Goal: Task Accomplishment & Management: Manage account settings

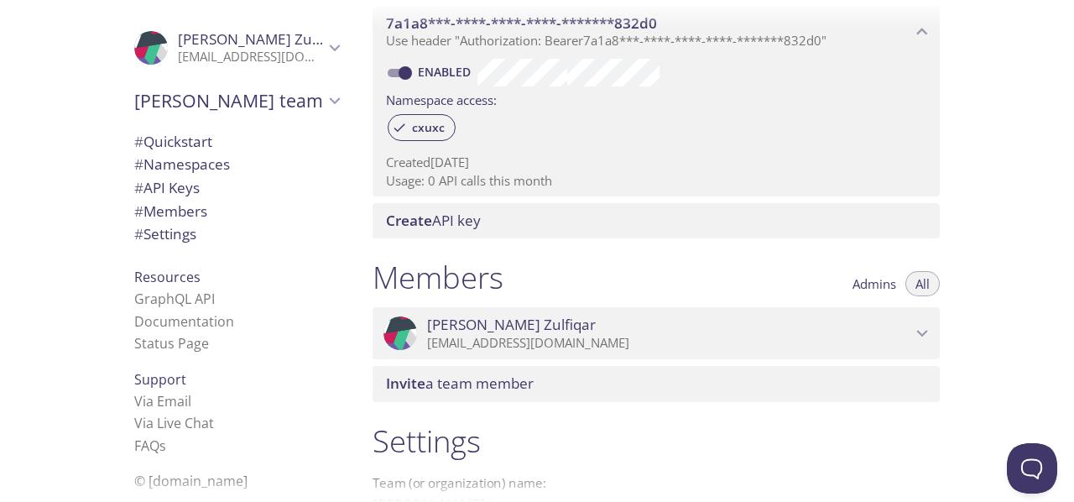
scroll to position [691, 0]
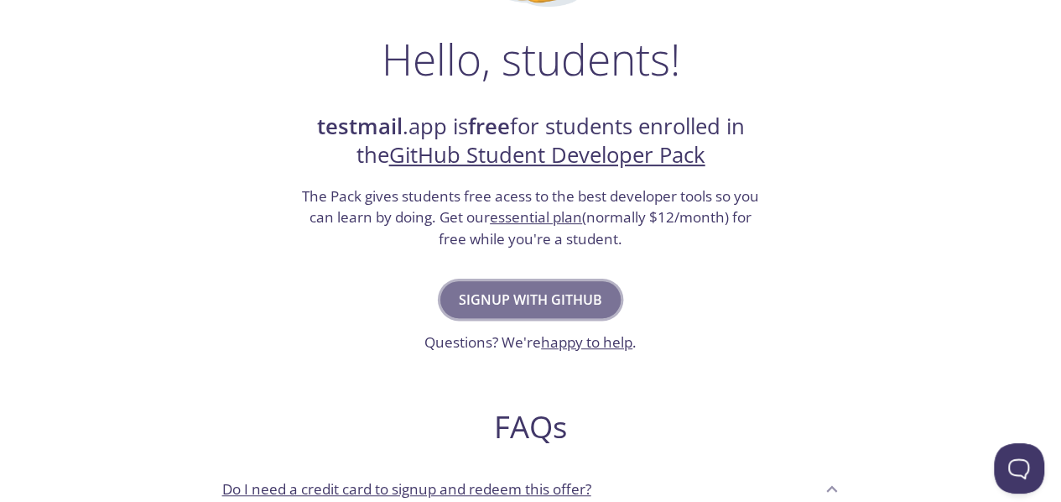
click at [572, 289] on span "Signup with GitHub" at bounding box center [530, 299] width 143 height 23
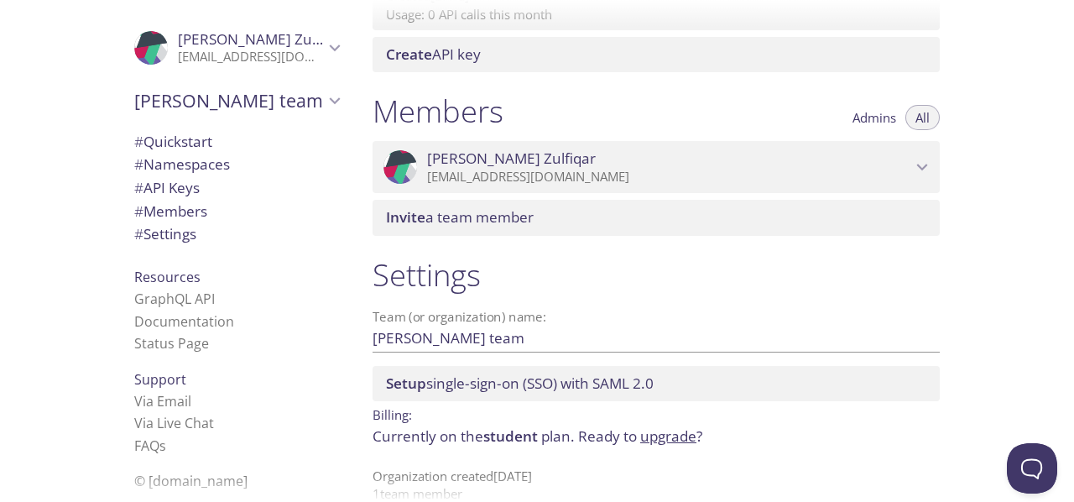
scroll to position [671, 0]
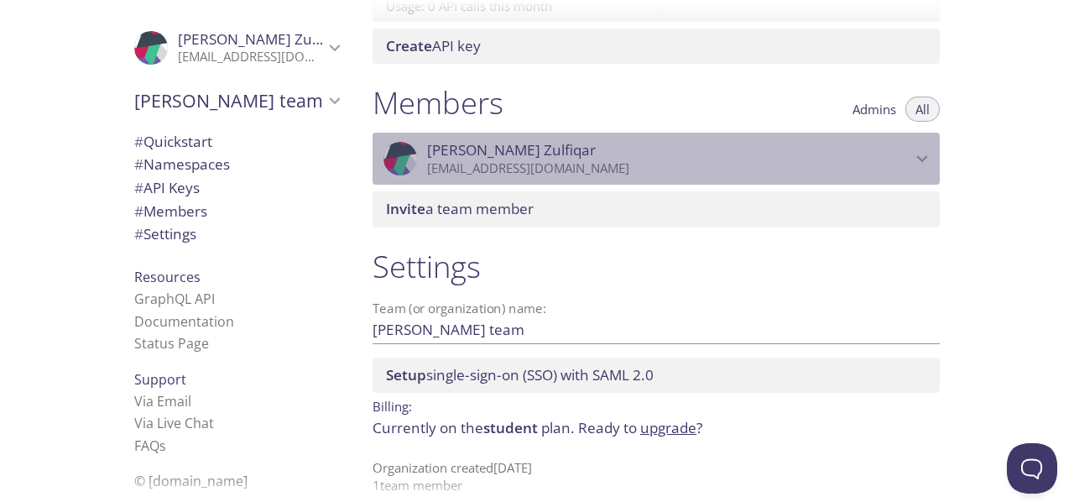
click at [916, 154] on icon "Muhammad Rafay Zulfiqar" at bounding box center [922, 159] width 22 height 22
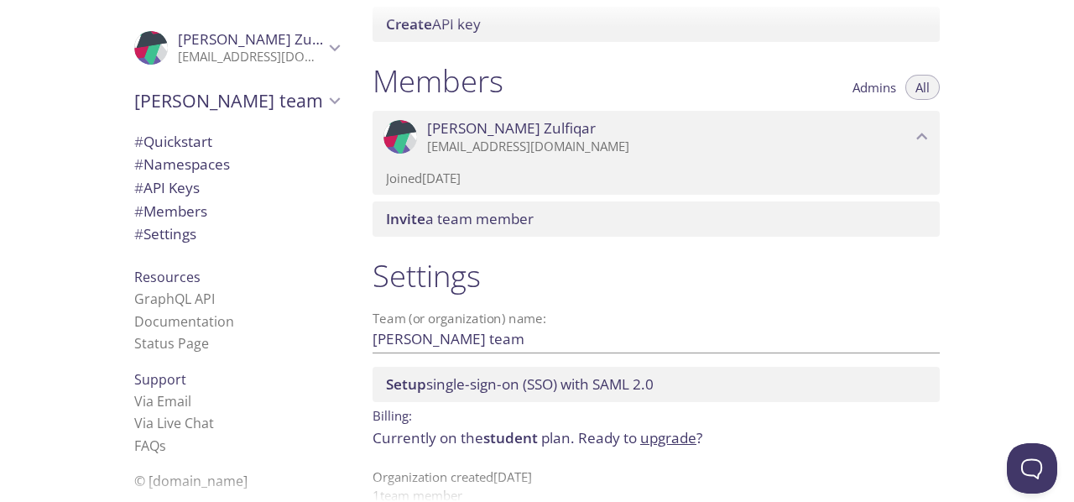
scroll to position [722, 0]
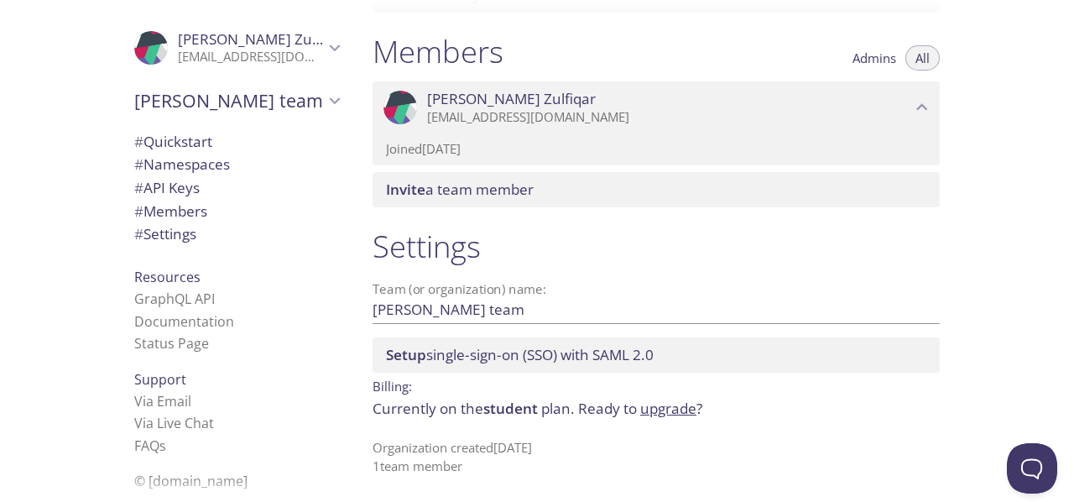
click at [504, 412] on span "student" at bounding box center [510, 407] width 55 height 19
click at [430, 445] on p "Organization created [DATE] 1 team member" at bounding box center [655, 457] width 567 height 36
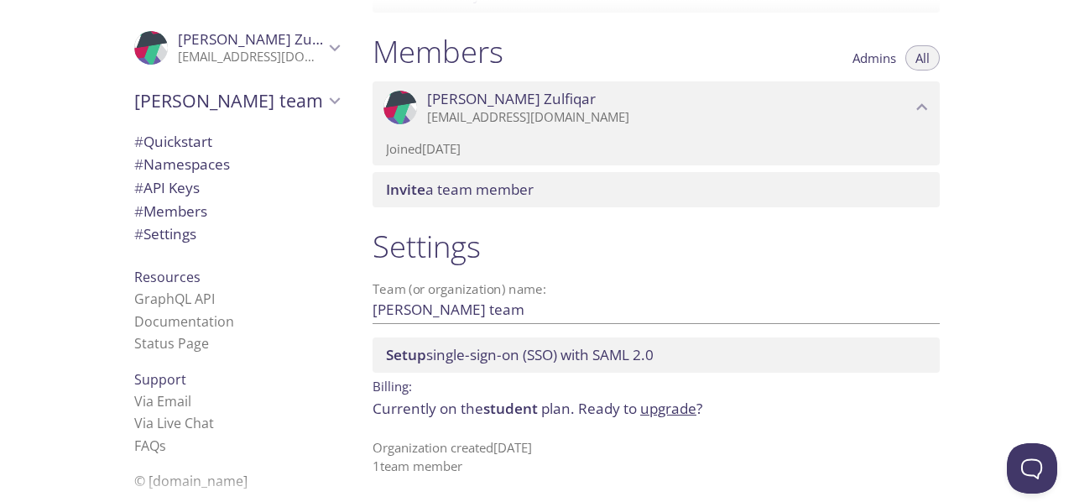
click at [481, 447] on p "Organization created [DATE] 1 team member" at bounding box center [655, 457] width 567 height 36
click at [502, 447] on p "Organization created [DATE] 1 team member" at bounding box center [655, 457] width 567 height 36
click at [517, 447] on p "Organization created [DATE] 1 team member" at bounding box center [655, 457] width 567 height 36
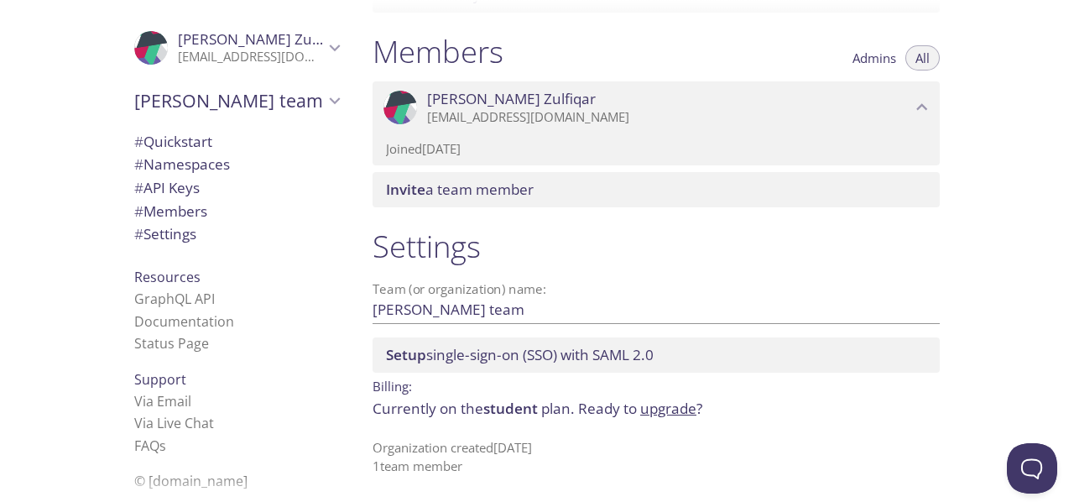
click at [517, 447] on p "Organization created [DATE] 1 team member" at bounding box center [655, 457] width 567 height 36
click at [545, 450] on p "Organization created [DATE] 1 team member" at bounding box center [655, 457] width 567 height 36
click at [518, 445] on p "Organization created [DATE] 1 team member" at bounding box center [655, 457] width 567 height 36
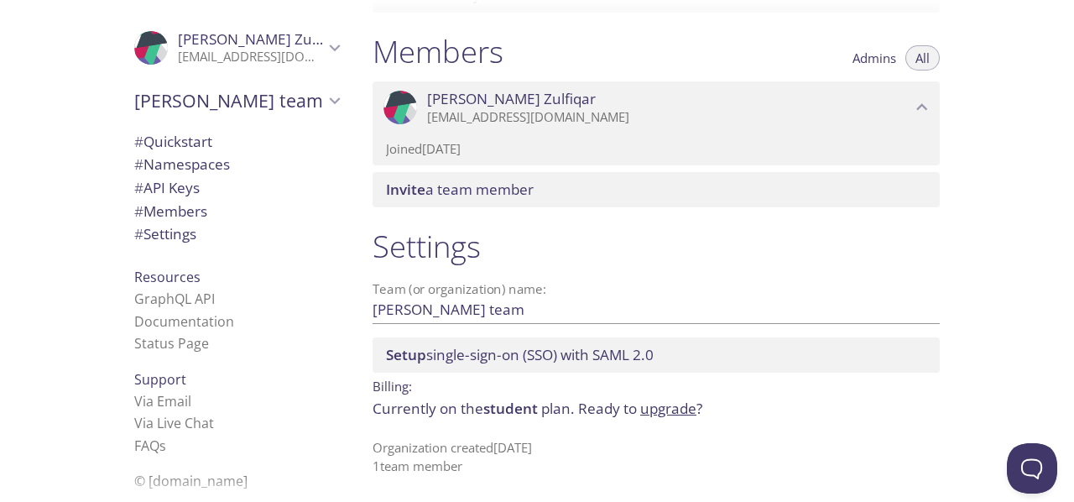
click at [502, 445] on p "Organization created [DATE] 1 team member" at bounding box center [655, 457] width 567 height 36
click at [458, 442] on p "Organization created [DATE] 1 team member" at bounding box center [655, 457] width 567 height 36
click at [544, 449] on p "Organization created [DATE] 1 team member" at bounding box center [655, 457] width 567 height 36
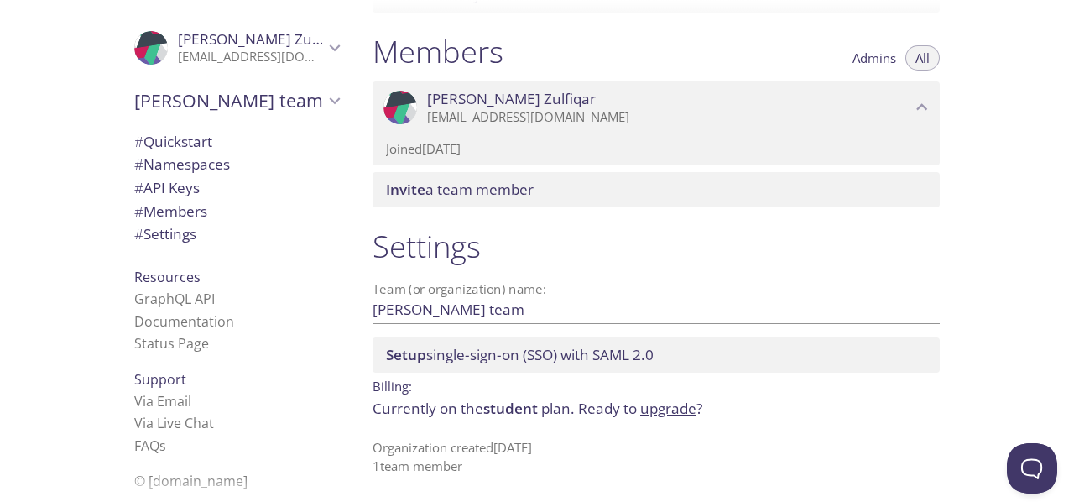
click at [518, 450] on p "Organization created [DATE] 1 team member" at bounding box center [655, 457] width 567 height 36
click at [502, 448] on p "Organization created [DATE] 1 team member" at bounding box center [655, 457] width 567 height 36
click at [475, 444] on p "Organization created [DATE] 1 team member" at bounding box center [655, 457] width 567 height 36
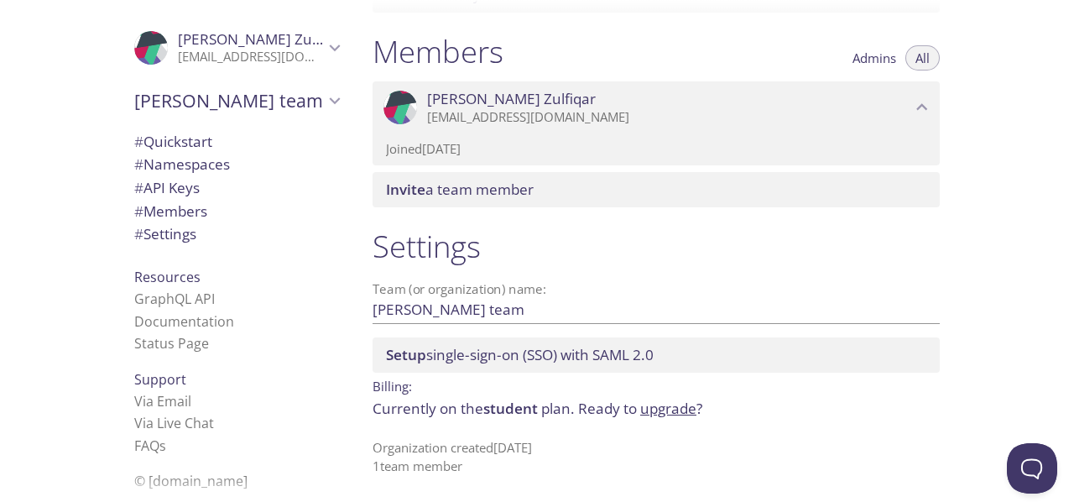
click at [475, 444] on p "Organization created [DATE] 1 team member" at bounding box center [655, 457] width 567 height 36
click at [429, 447] on p "Organization created [DATE] 1 team member" at bounding box center [655, 457] width 567 height 36
click at [450, 470] on p "Organization created [DATE] 1 team member" at bounding box center [655, 457] width 567 height 36
drag, startPoint x: 450, startPoint y: 470, endPoint x: 430, endPoint y: 469, distance: 20.1
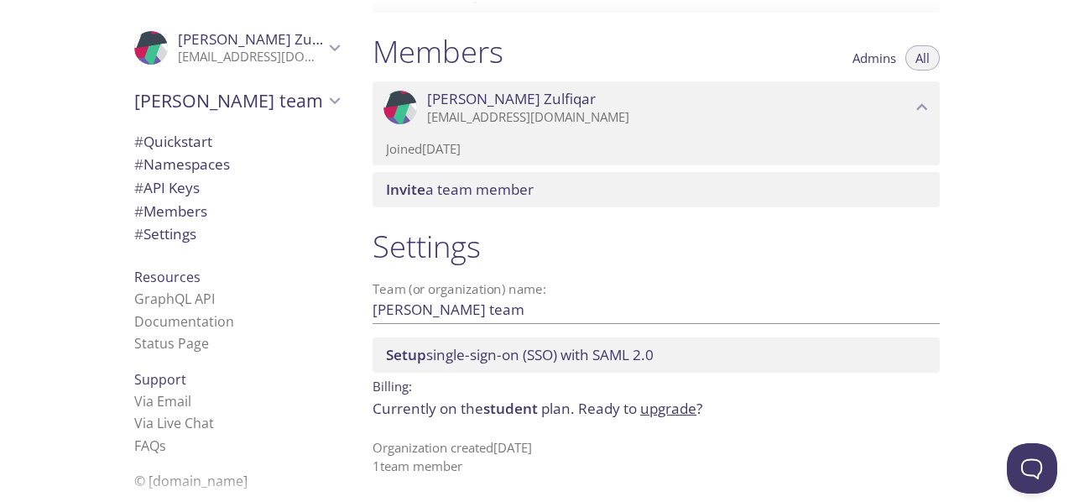
click at [450, 469] on p "Organization created [DATE] 1 team member" at bounding box center [655, 457] width 567 height 36
click at [403, 466] on p "Organization created [DATE] 1 team member" at bounding box center [655, 457] width 567 height 36
click at [376, 463] on p "Organization created [DATE] 1 team member" at bounding box center [655, 457] width 567 height 36
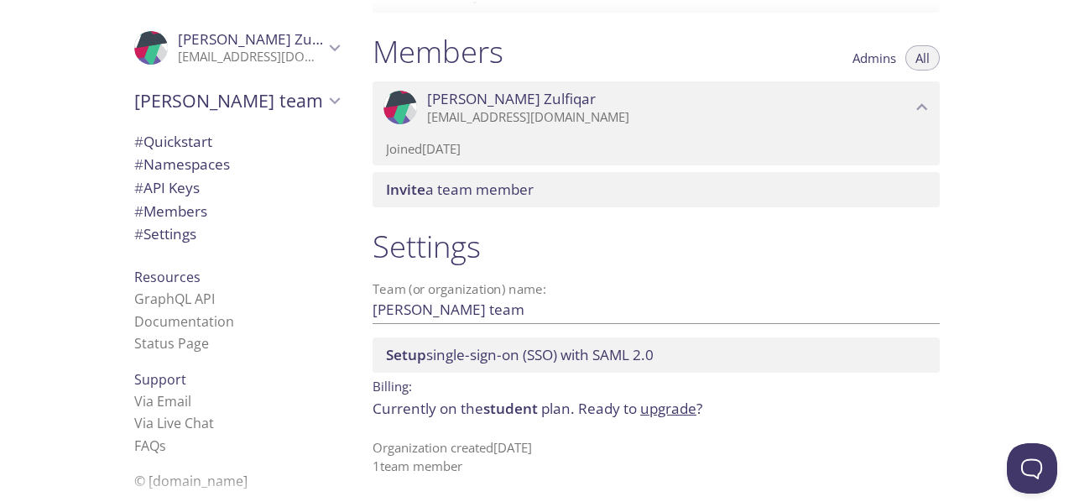
click at [191, 486] on div at bounding box center [537, 488] width 1074 height 27
click at [218, 223] on span "# Settings" at bounding box center [236, 234] width 205 height 22
click at [921, 109] on icon "Muhammad Rafay Zulfiqar" at bounding box center [922, 107] width 22 height 22
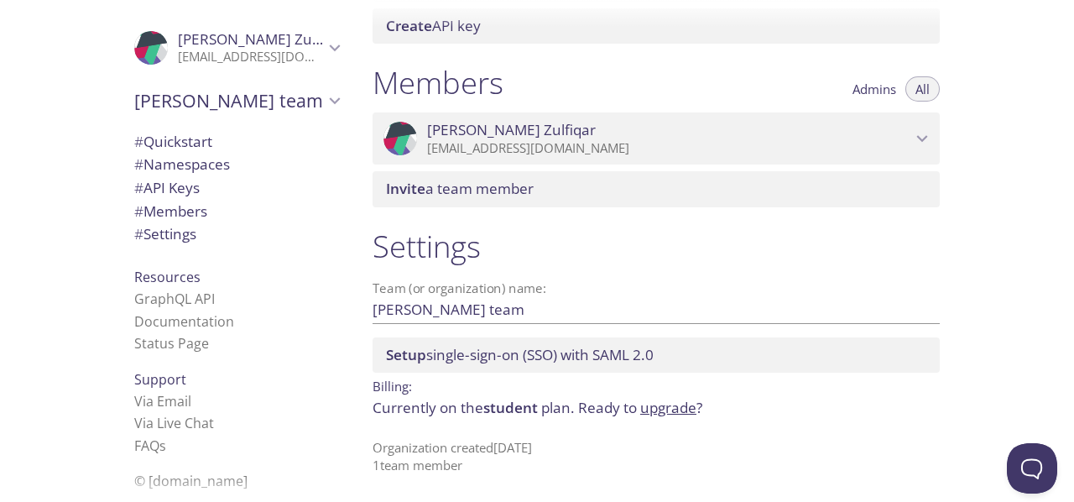
scroll to position [691, 0]
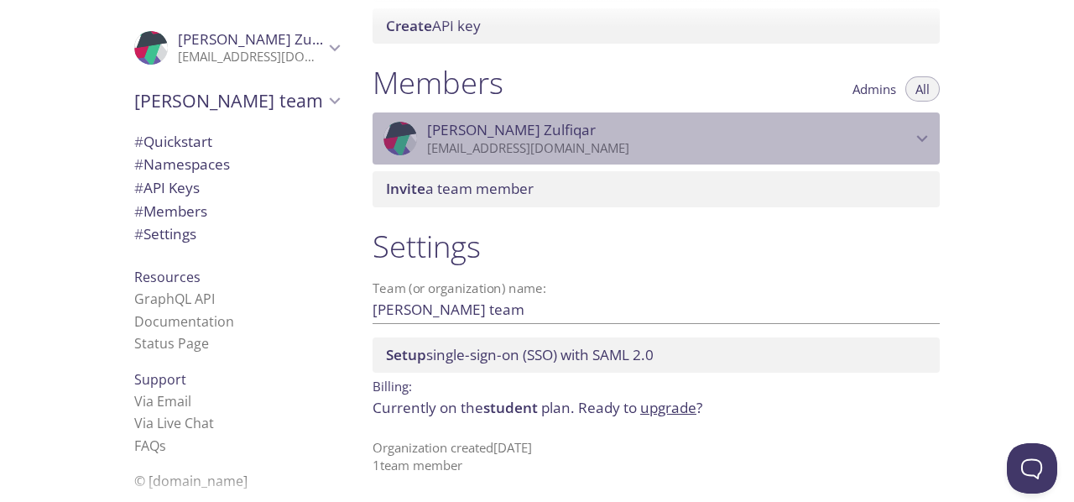
click at [921, 143] on icon "Muhammad Rafay Zulfiqar" at bounding box center [922, 138] width 22 height 22
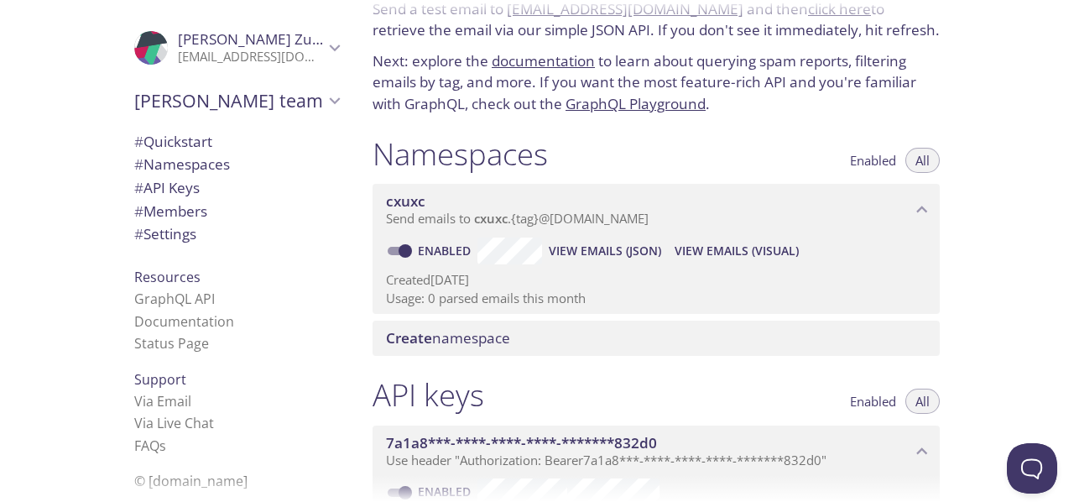
scroll to position [0, 0]
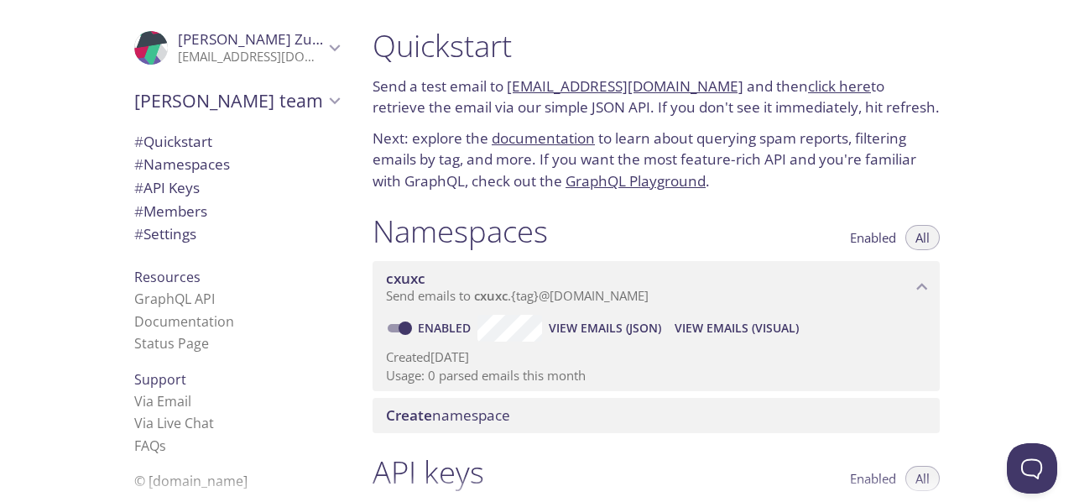
click at [967, 211] on div "Quickstart Send a test email to [EMAIL_ADDRESS][DOMAIN_NAME] and then click her…" at bounding box center [716, 251] width 715 height 502
click at [958, 208] on div "Quickstart Send a test email to [EMAIL_ADDRESS][DOMAIN_NAME] and then click her…" at bounding box center [662, 251] width 607 height 502
click at [713, 123] on div "Quickstart Send a test email to [EMAIL_ADDRESS][DOMAIN_NAME] and then click her…" at bounding box center [656, 109] width 594 height 185
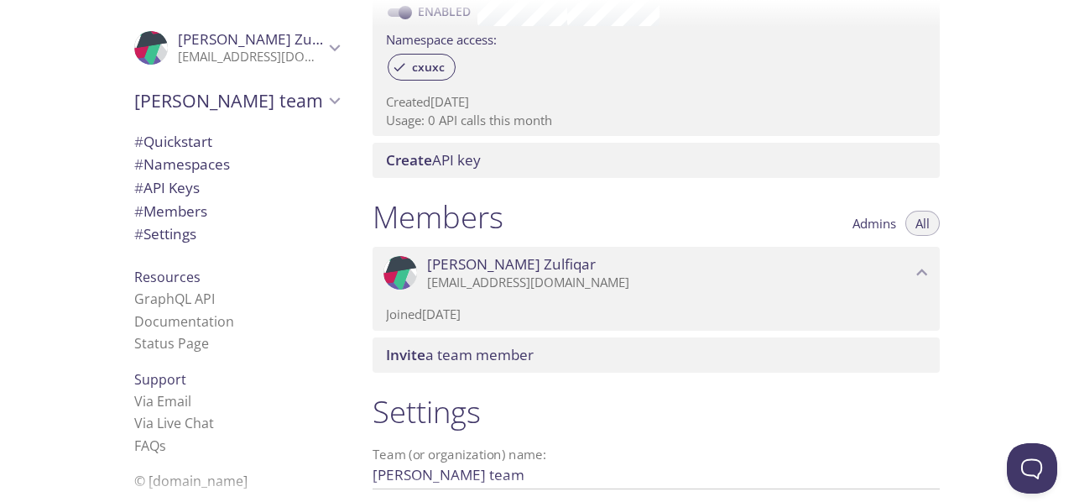
scroll to position [554, 0]
click at [580, 359] on span "Invite a team member" at bounding box center [659, 357] width 547 height 18
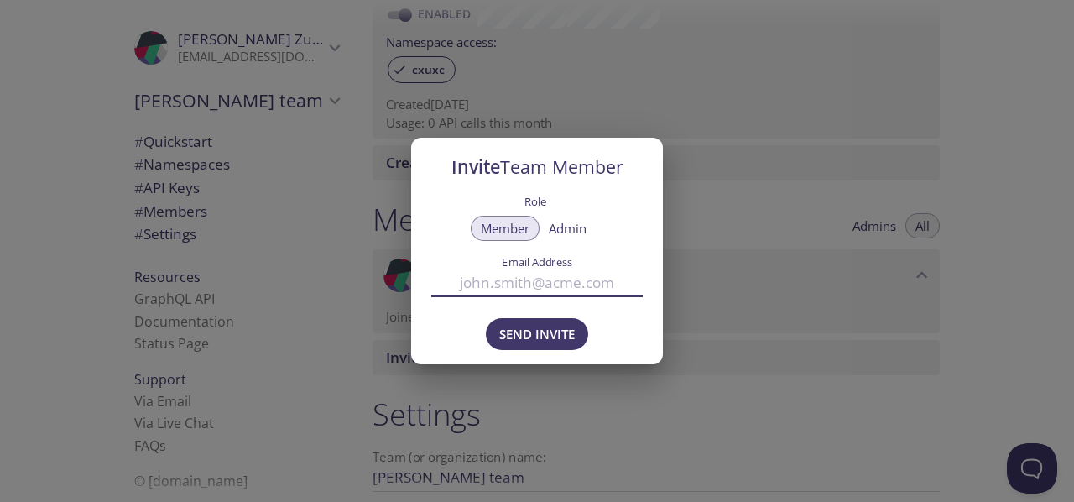
click at [552, 289] on input "Email Address" at bounding box center [536, 282] width 211 height 28
click at [723, 272] on div "Invite Team Member Role Member Admin Email Address Send Invite" at bounding box center [537, 251] width 1074 height 502
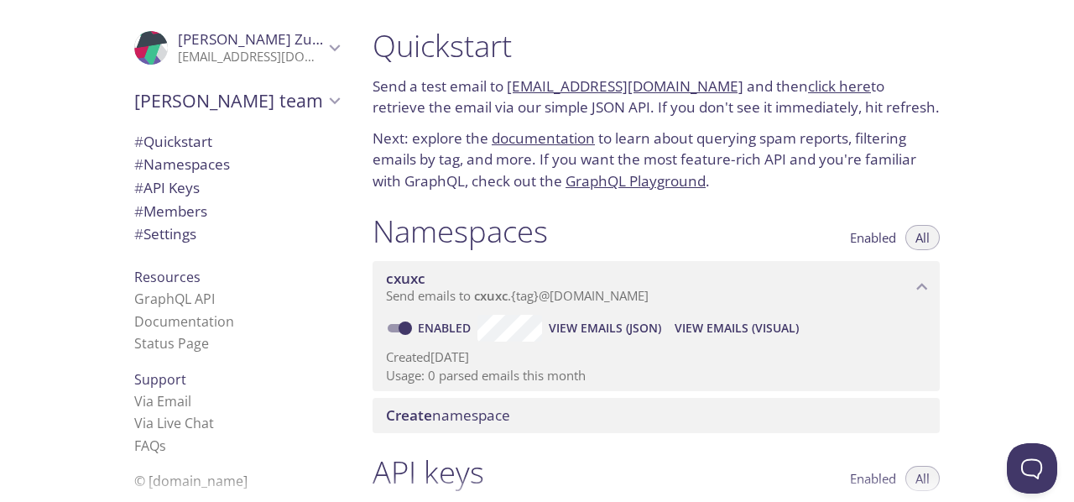
scroll to position [0, 0]
click at [969, 107] on div "Quickstart Send a test email to [EMAIL_ADDRESS][DOMAIN_NAME] and then click her…" at bounding box center [716, 251] width 715 height 502
